Goal: Transaction & Acquisition: Book appointment/travel/reservation

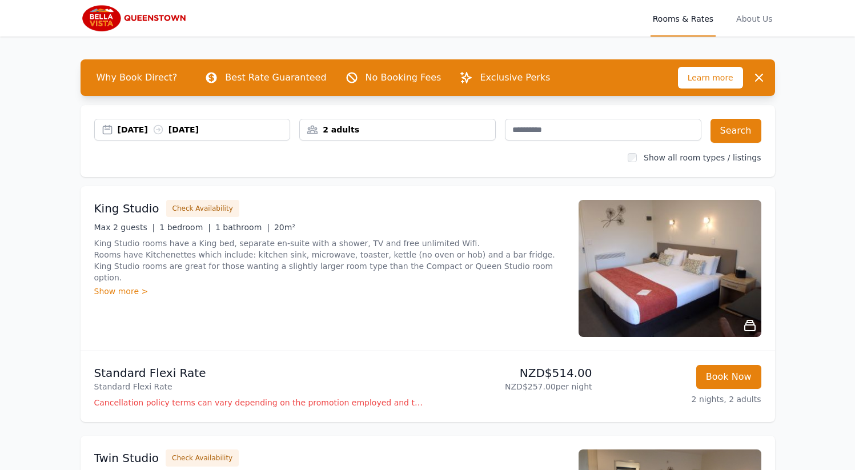
click at [189, 131] on div "[DATE] [DATE]" at bounding box center [204, 129] width 173 height 11
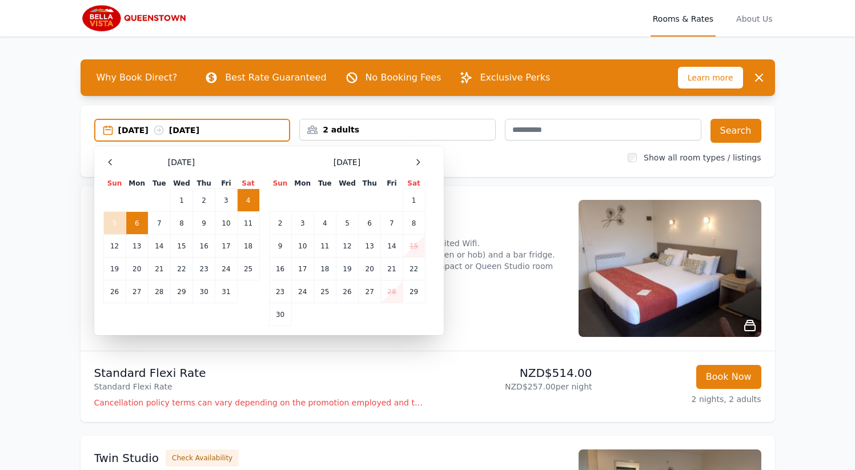
click at [246, 193] on td "4" at bounding box center [248, 200] width 22 height 23
click at [107, 227] on td "5" at bounding box center [114, 223] width 22 height 23
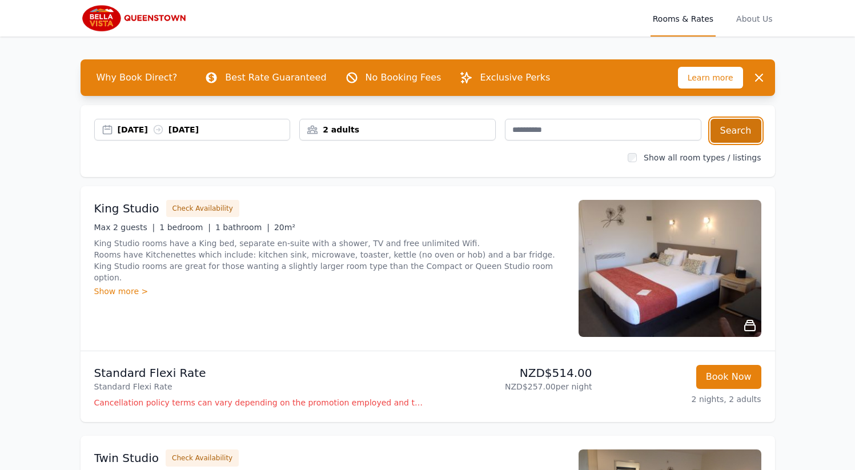
click at [725, 125] on button "Search" at bounding box center [736, 131] width 51 height 24
click at [223, 125] on div "[DATE] [DATE]" at bounding box center [204, 129] width 173 height 11
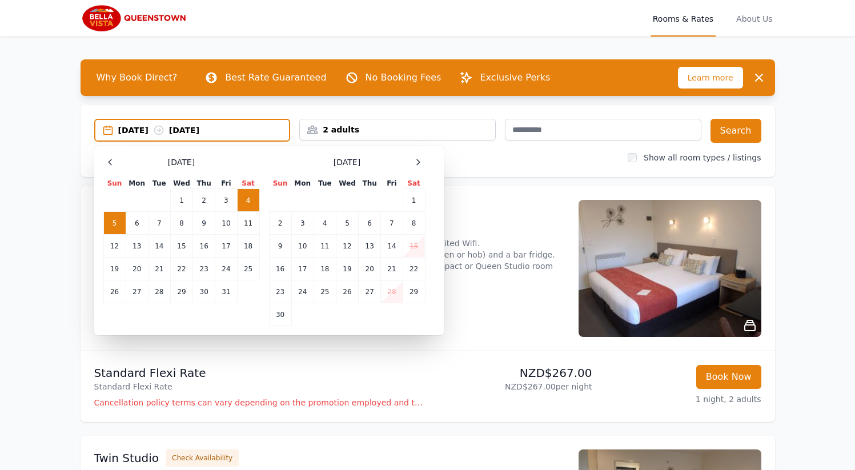
click at [120, 224] on td "5" at bounding box center [114, 223] width 22 height 23
click at [142, 221] on td "6" at bounding box center [137, 223] width 22 height 23
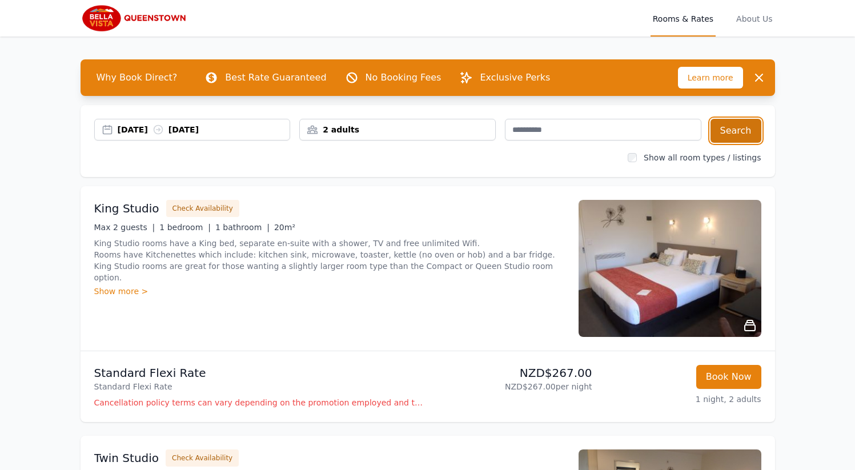
click at [729, 138] on button "Search" at bounding box center [736, 131] width 51 height 24
